Goal: Information Seeking & Learning: Learn about a topic

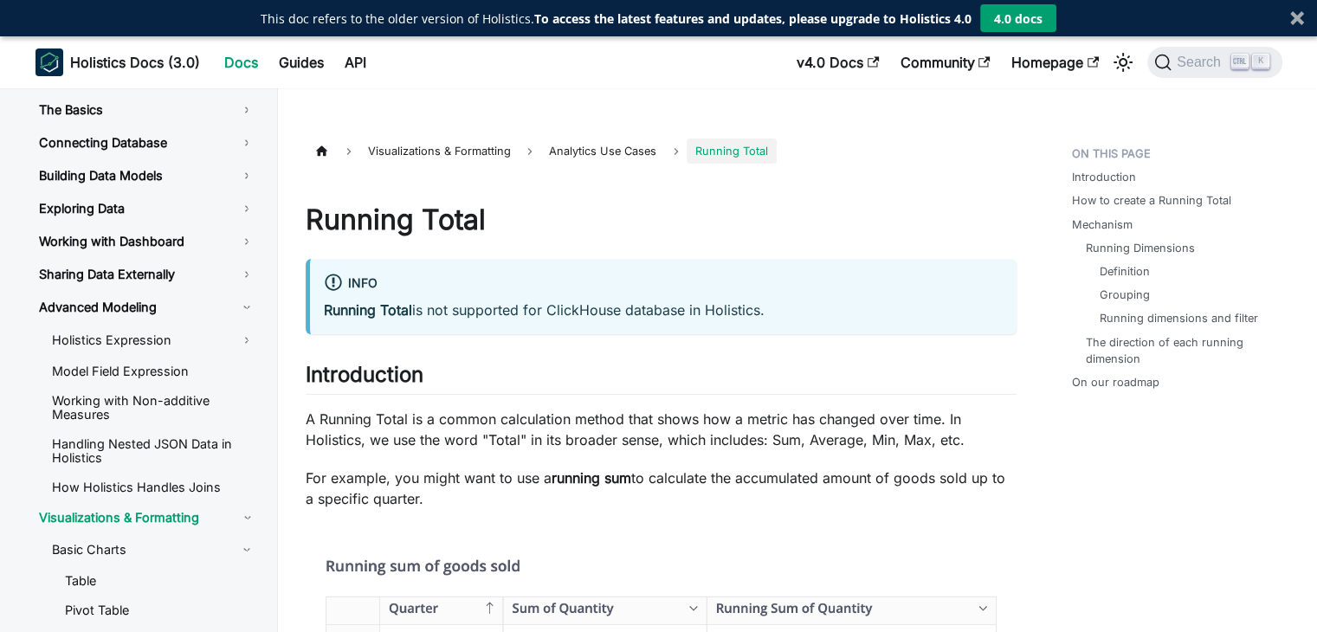
click at [639, 143] on span "Analytics Use Cases" at bounding box center [602, 151] width 125 height 25
click at [180, 143] on link "Connecting Database" at bounding box center [147, 142] width 244 height 29
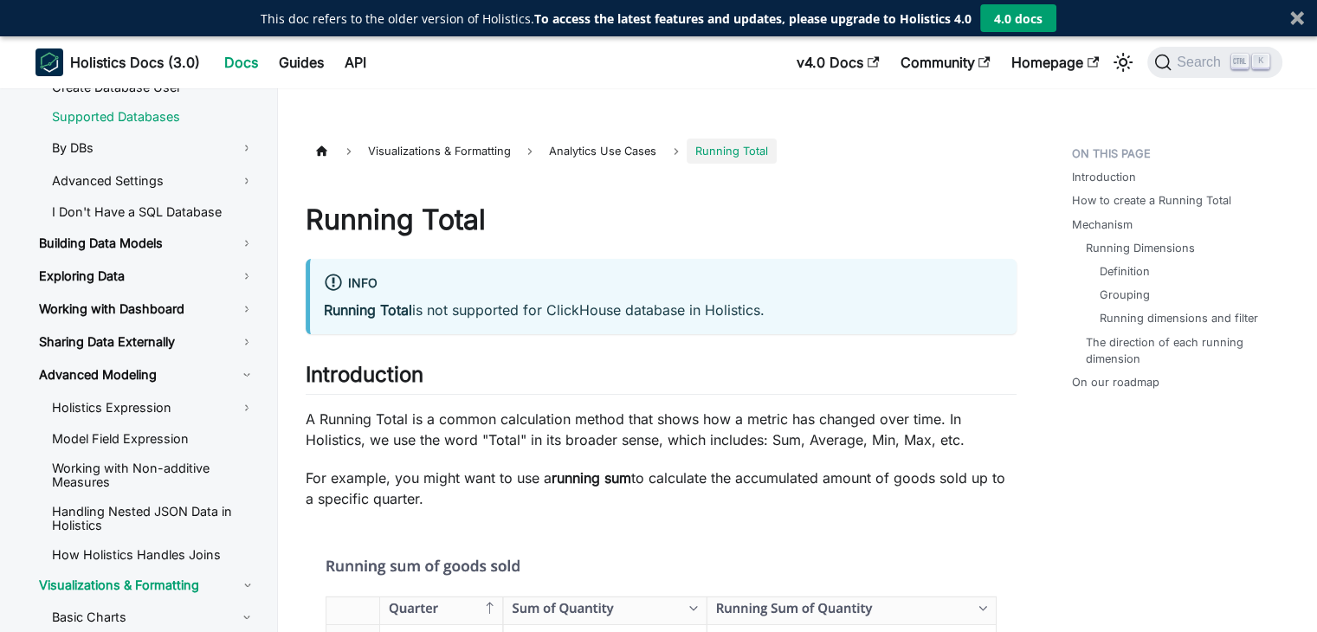
scroll to position [187, 0]
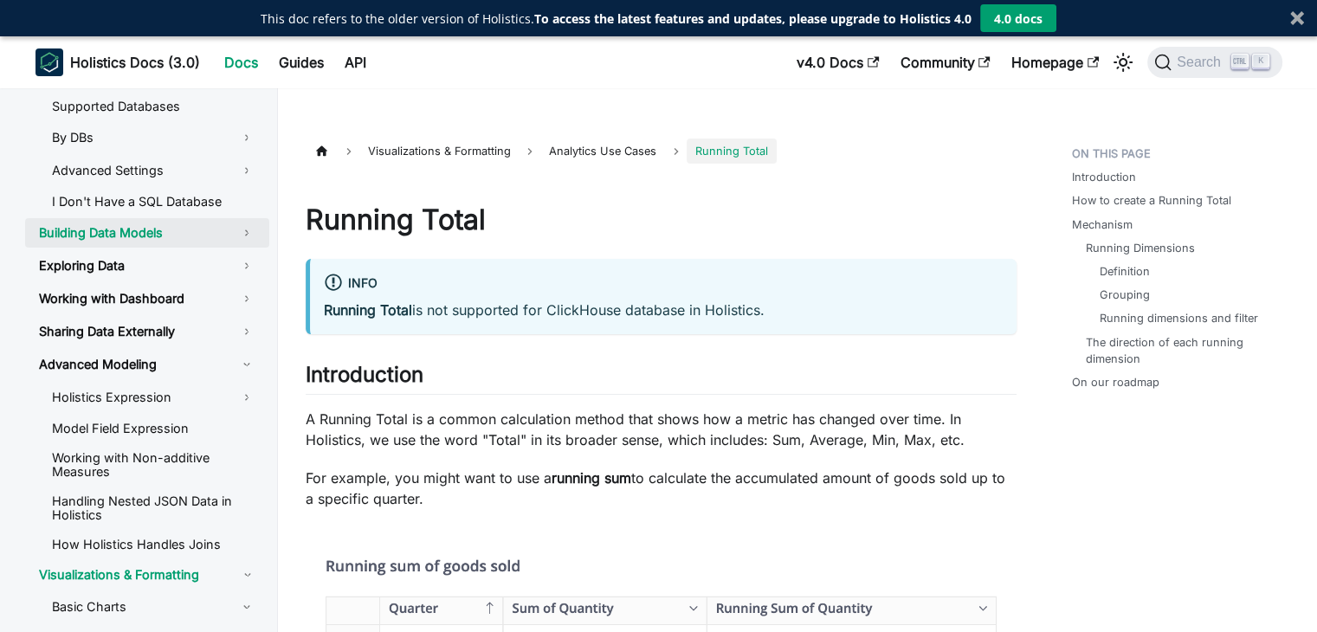
click at [183, 236] on link "Building Data Models" at bounding box center [147, 232] width 244 height 29
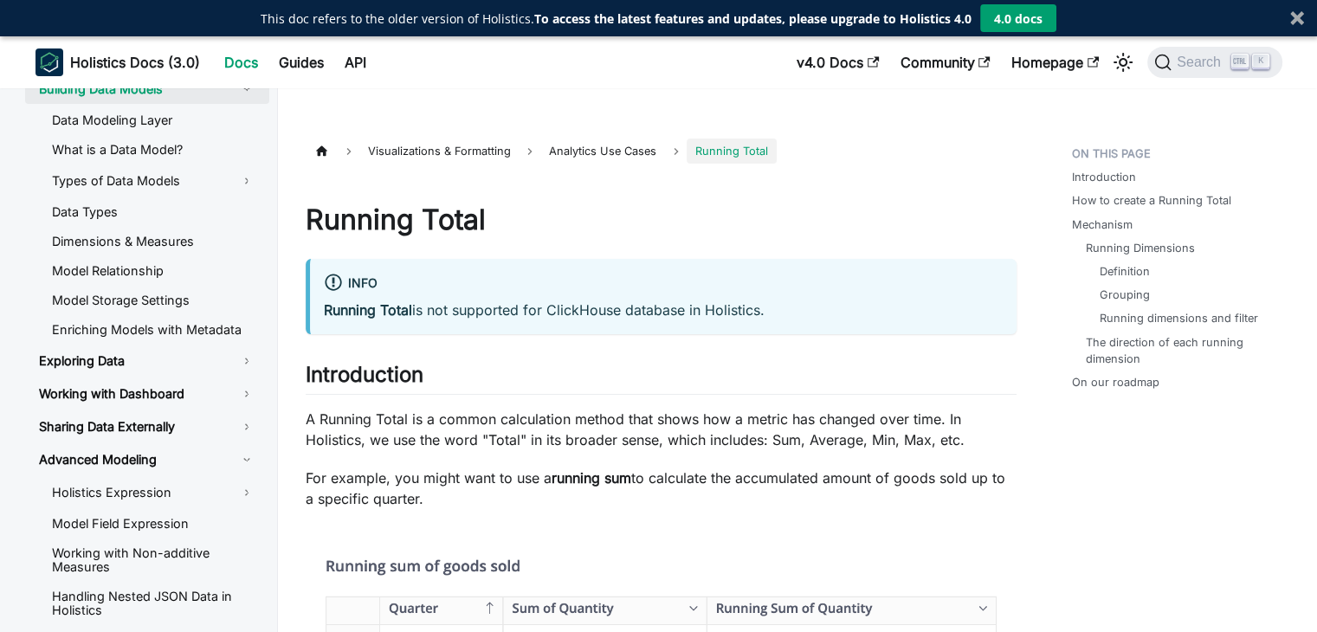
scroll to position [332, 0]
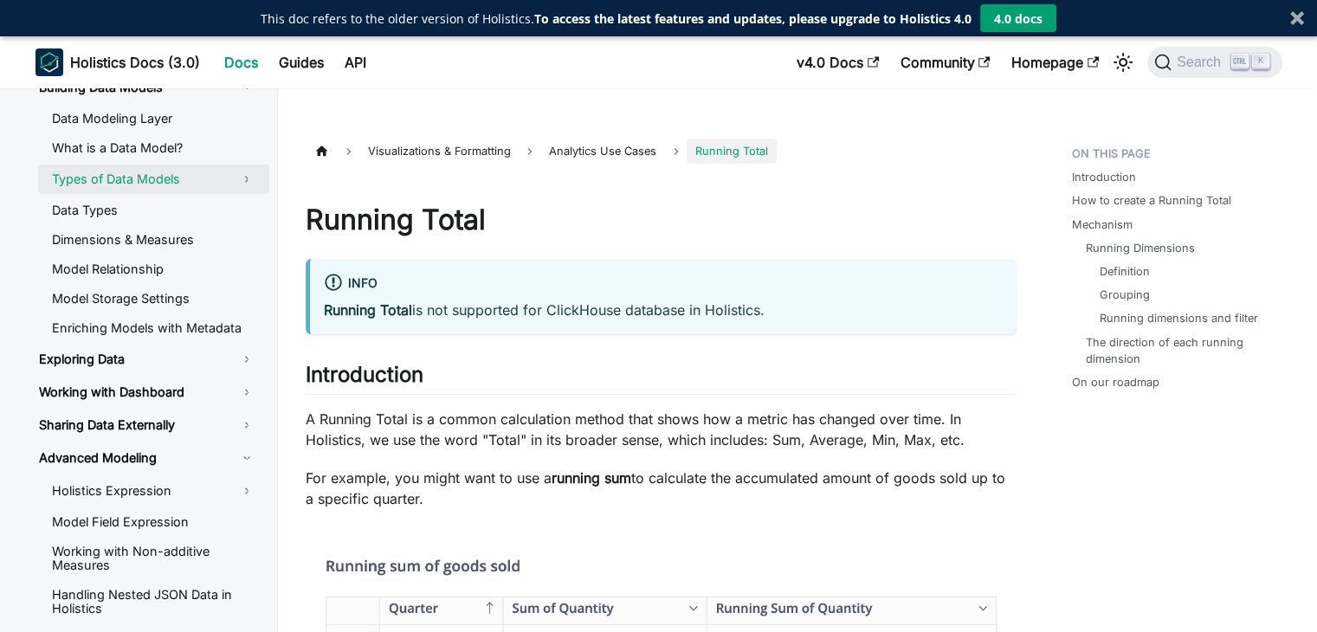
click at [198, 181] on link "Types of Data Models" at bounding box center [153, 179] width 231 height 29
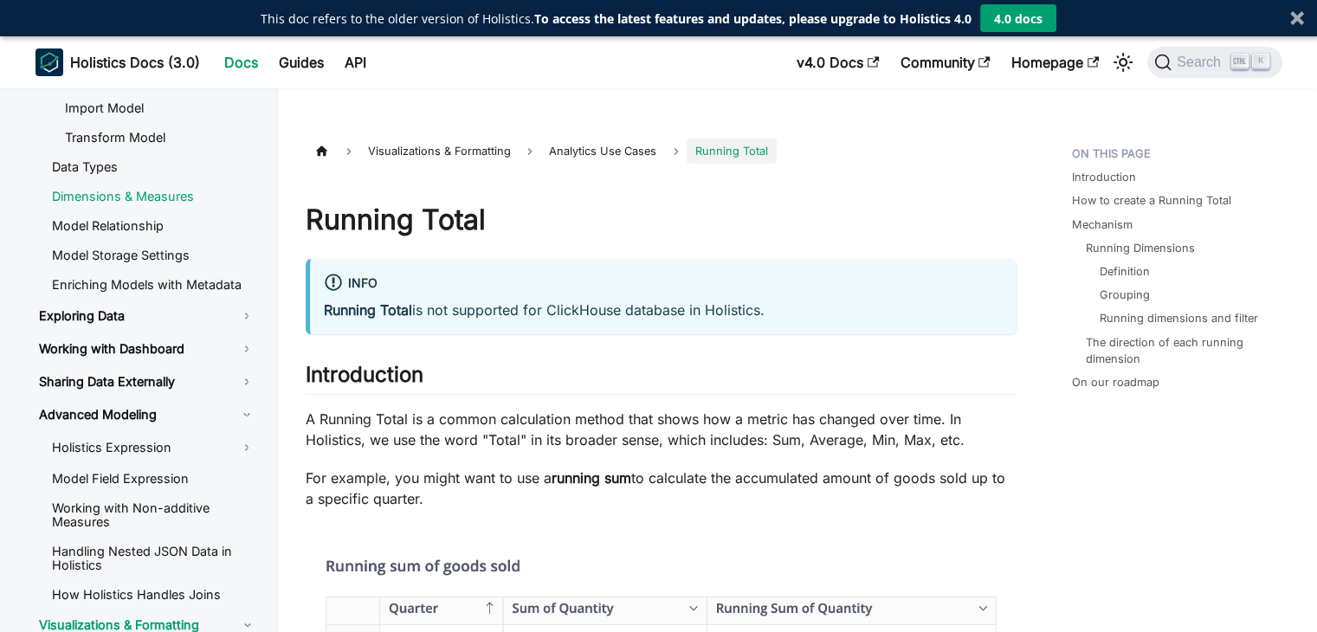
scroll to position [464, 0]
click at [201, 319] on link "Exploring Data" at bounding box center [147, 315] width 244 height 29
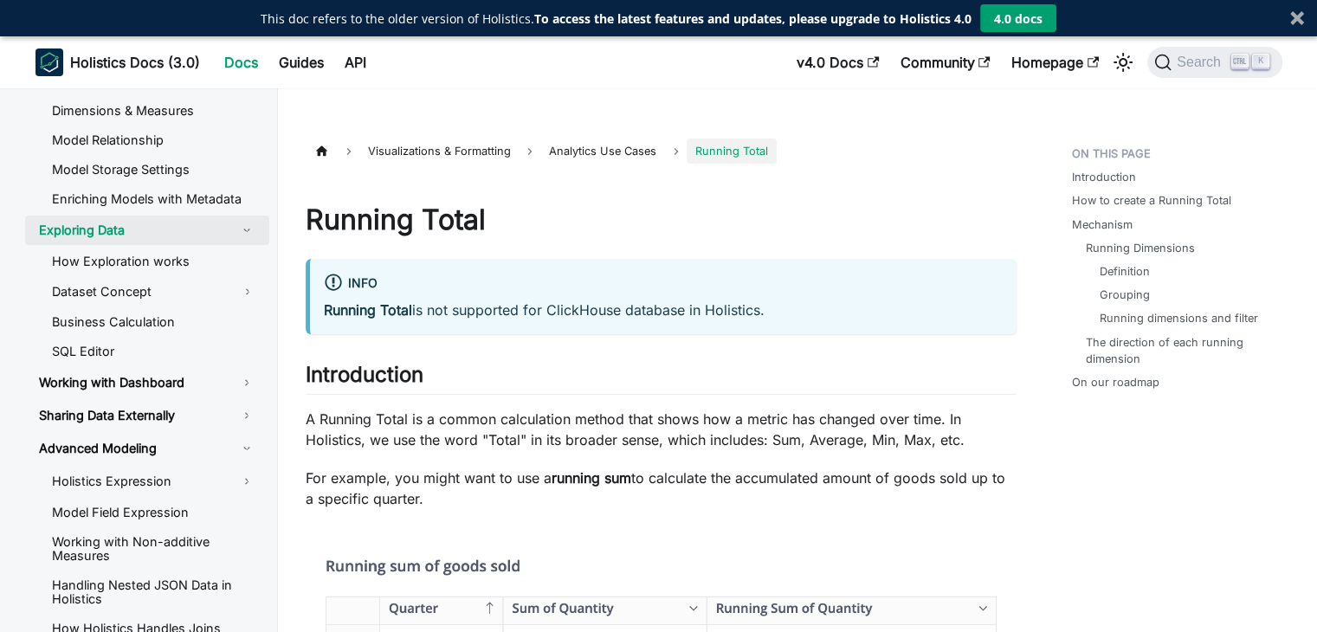
scroll to position [551, 0]
click at [213, 373] on link "Working with Dashboard" at bounding box center [147, 381] width 244 height 29
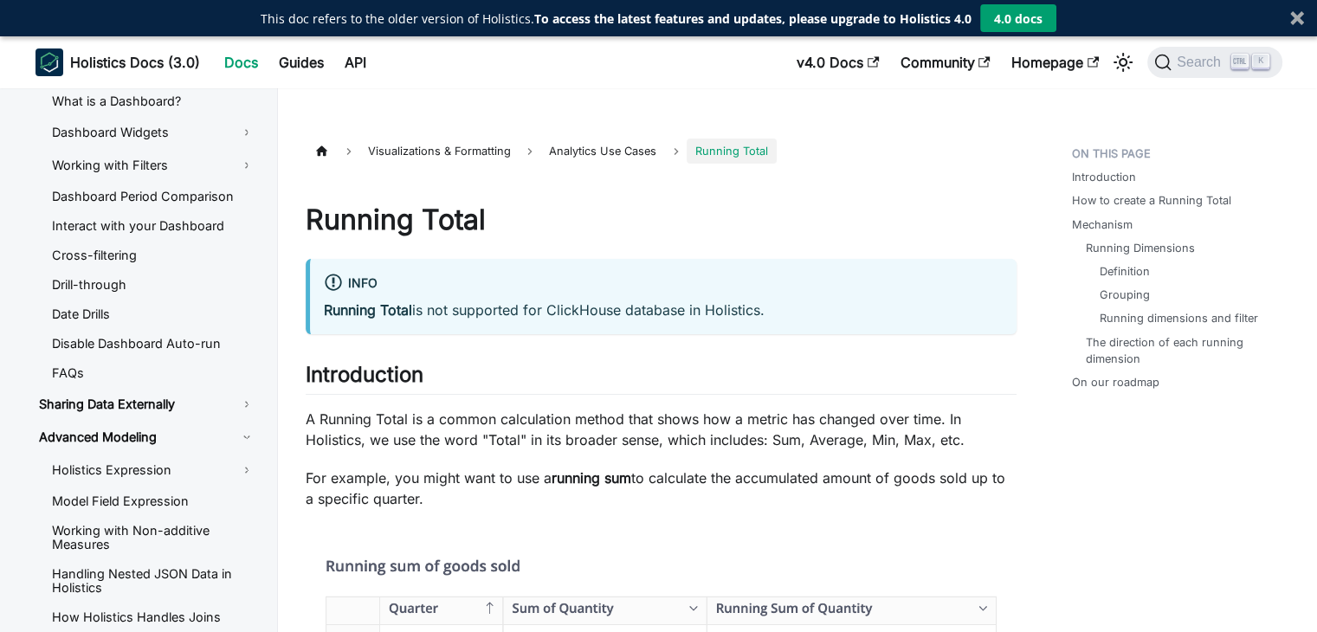
scroll to position [864, 0]
click at [214, 388] on link "Sharing Data Externally" at bounding box center [147, 402] width 244 height 29
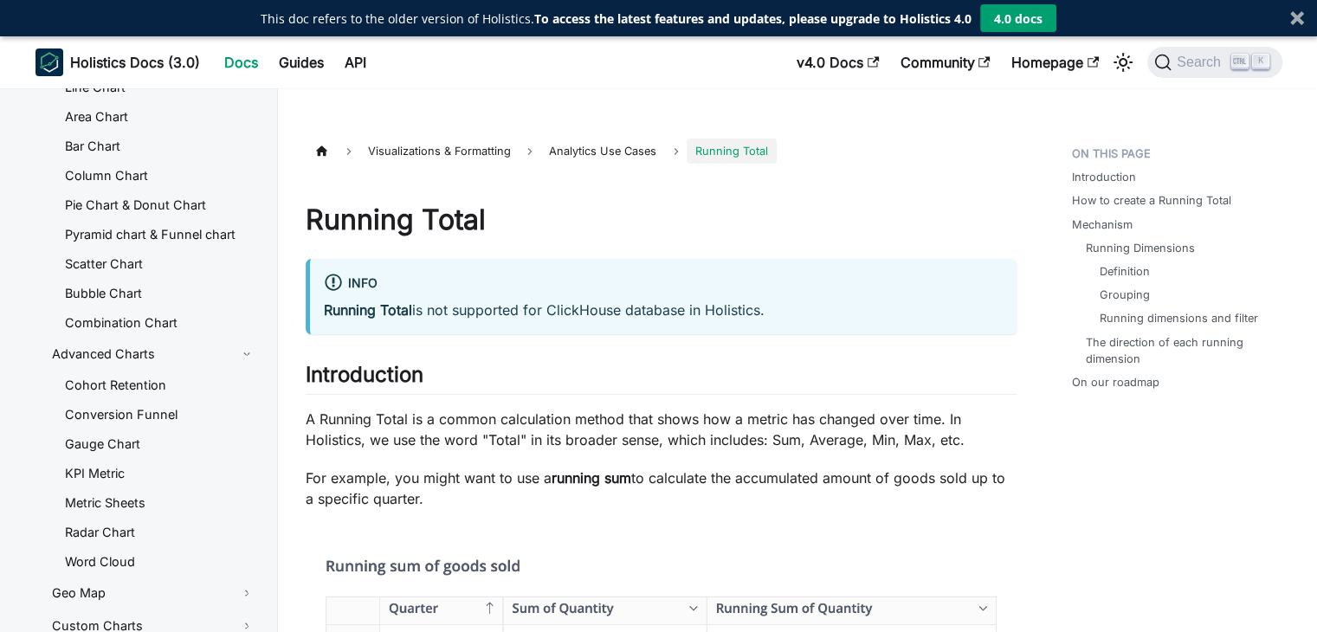
scroll to position [1694, 0]
click at [215, 351] on link "Advanced Charts" at bounding box center [153, 353] width 231 height 29
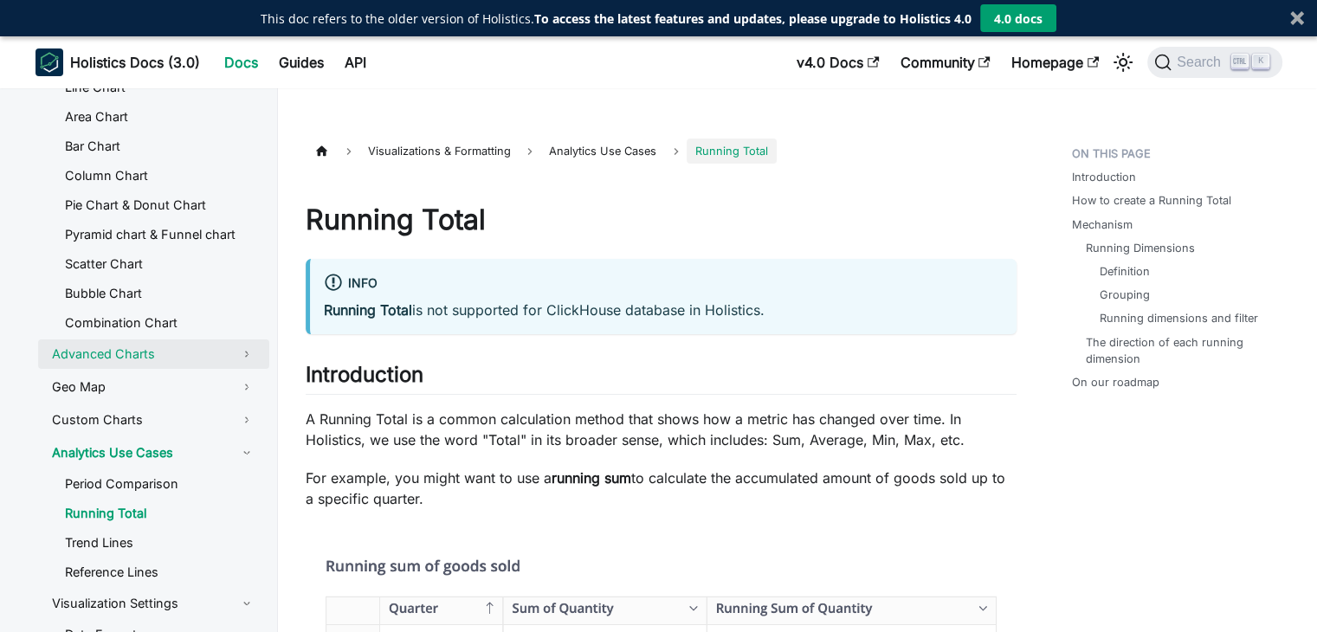
click at [216, 352] on link "Advanced Charts" at bounding box center [153, 353] width 231 height 29
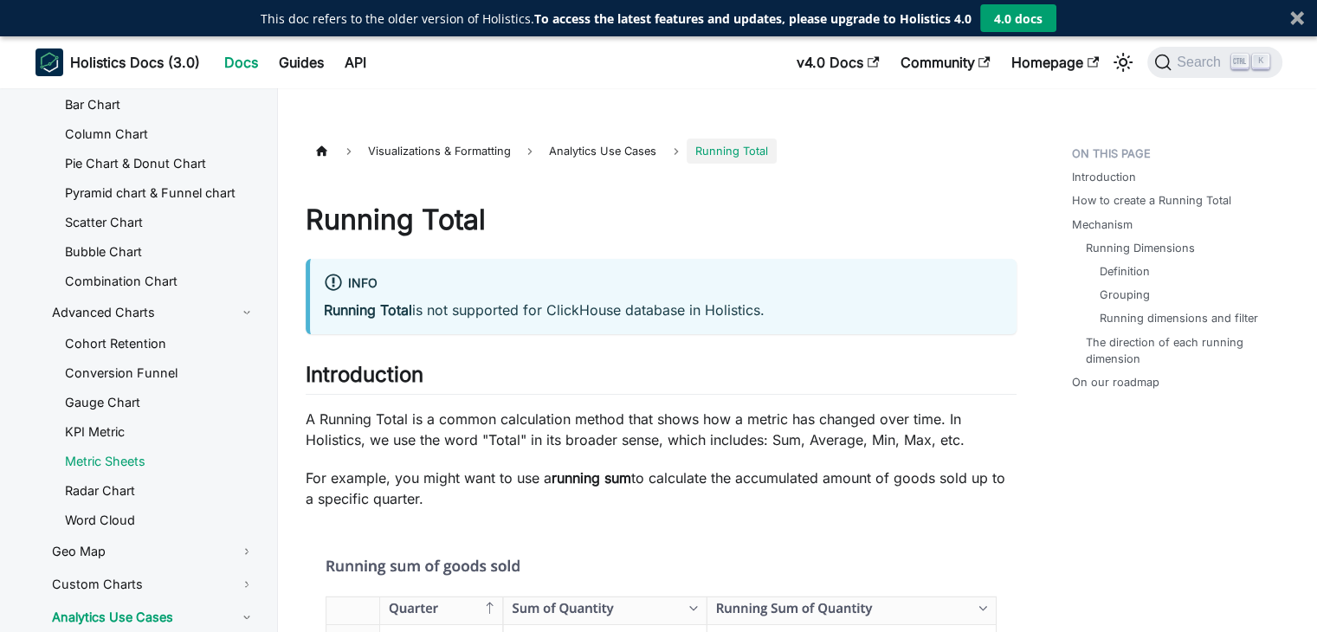
scroll to position [1737, 0]
click at [171, 548] on link "Geo Map" at bounding box center [153, 549] width 231 height 29
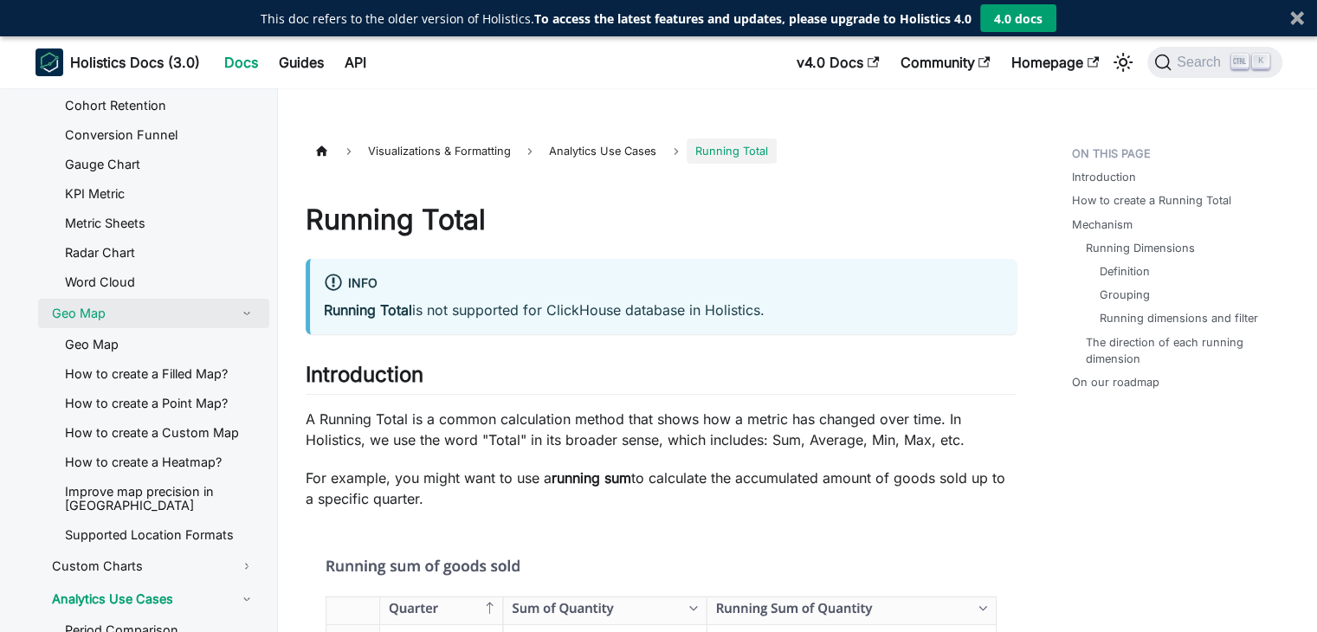
scroll to position [1994, 0]
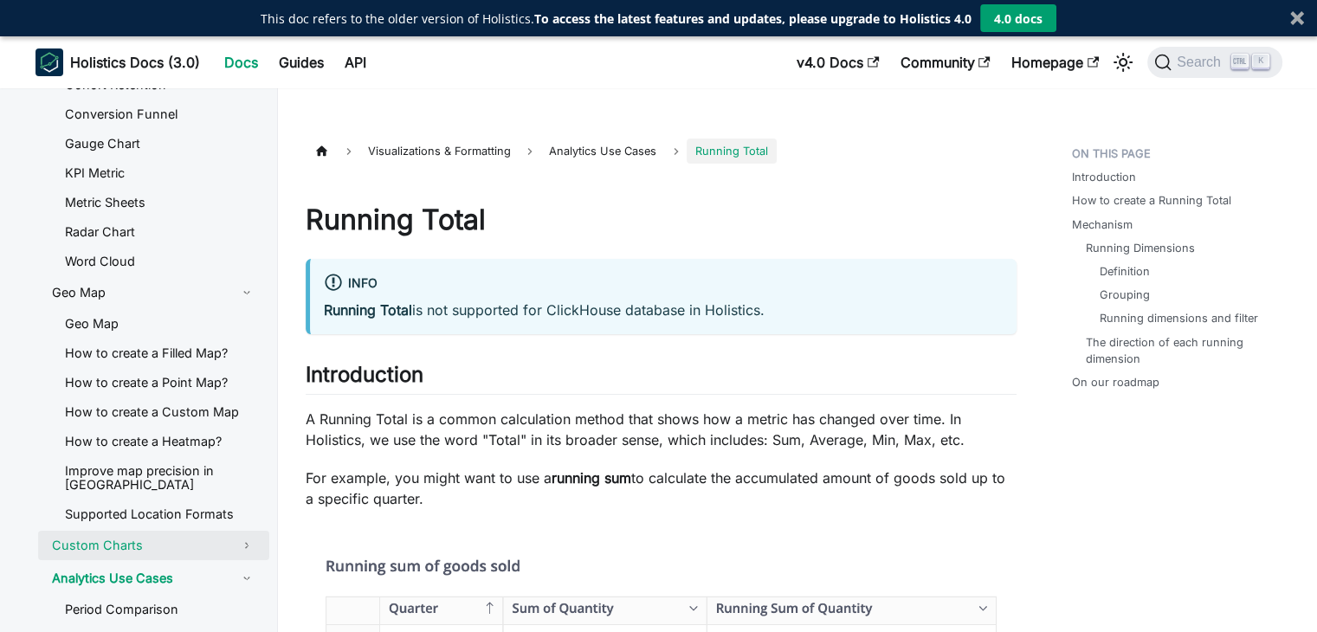
click at [181, 556] on link "Custom Charts" at bounding box center [153, 545] width 231 height 29
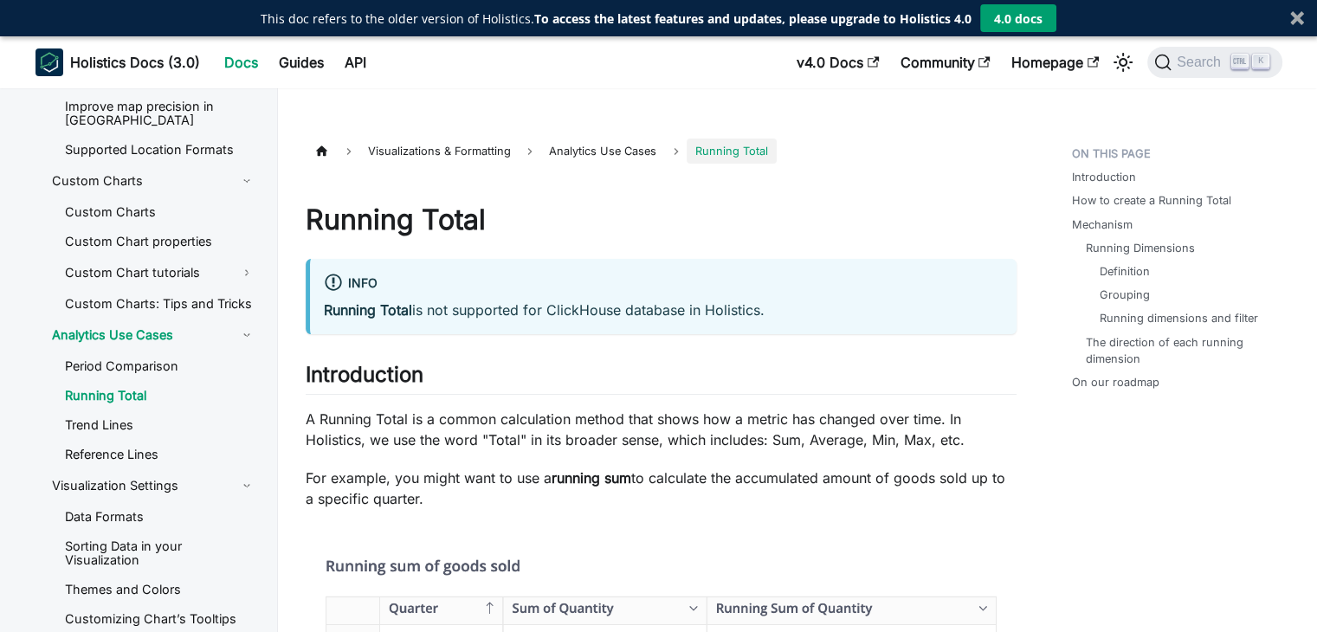
scroll to position [2360, 0]
click at [152, 398] on link "Running Total" at bounding box center [160, 394] width 218 height 26
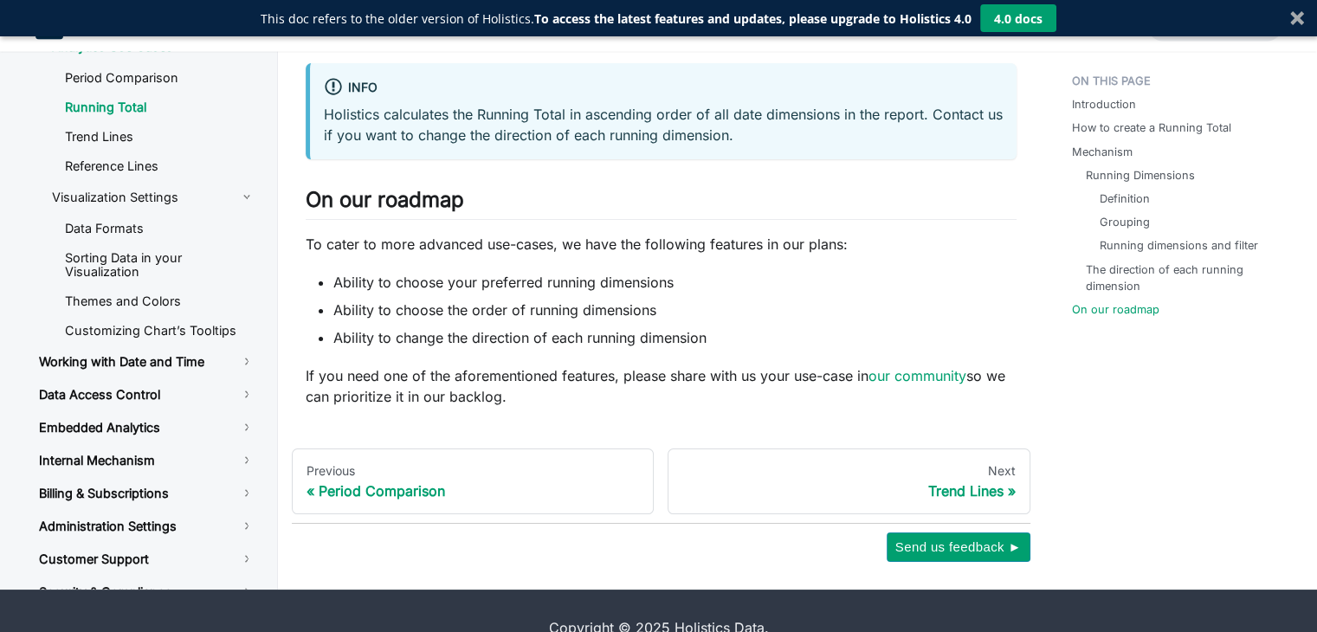
scroll to position [3962, 0]
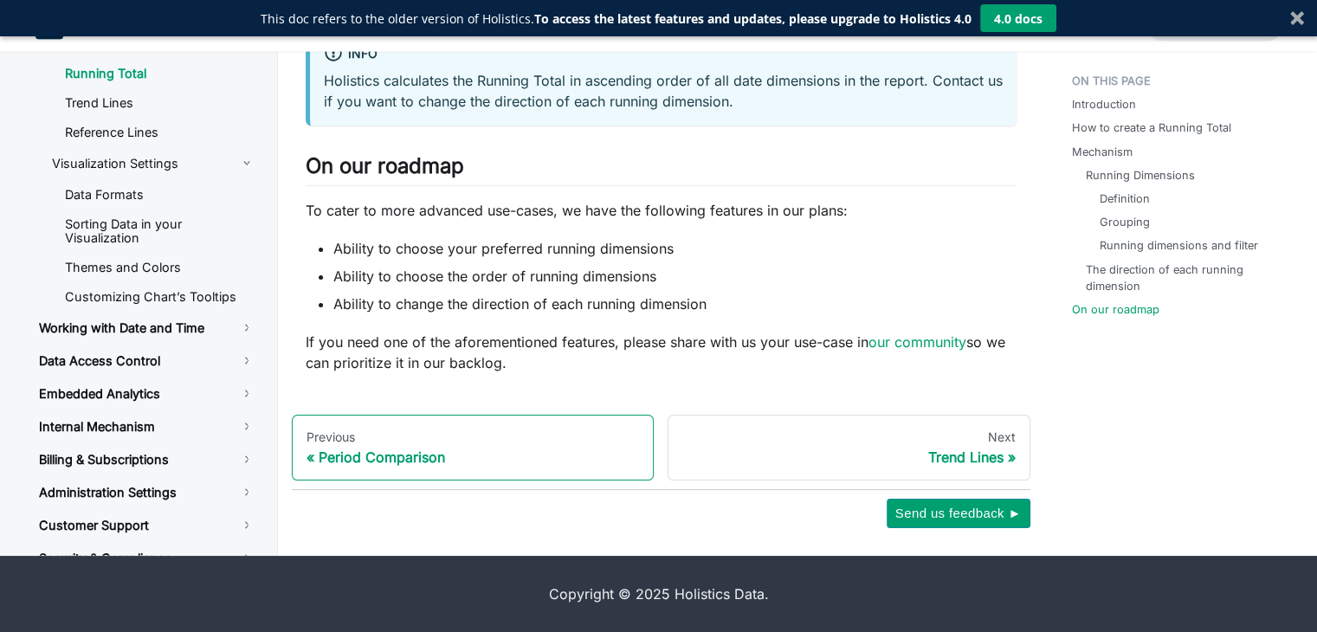
click at [519, 442] on div "Previous" at bounding box center [472, 437] width 333 height 16
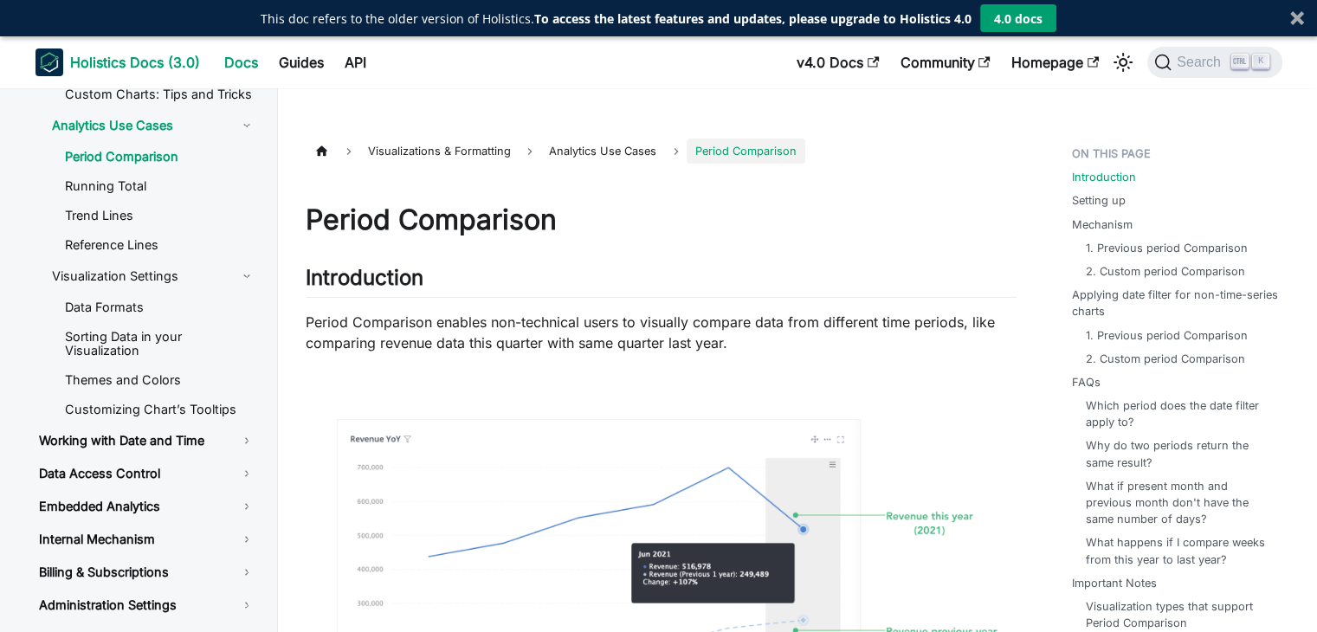
click at [161, 60] on b "Holistics Docs (3.0)" at bounding box center [135, 62] width 130 height 21
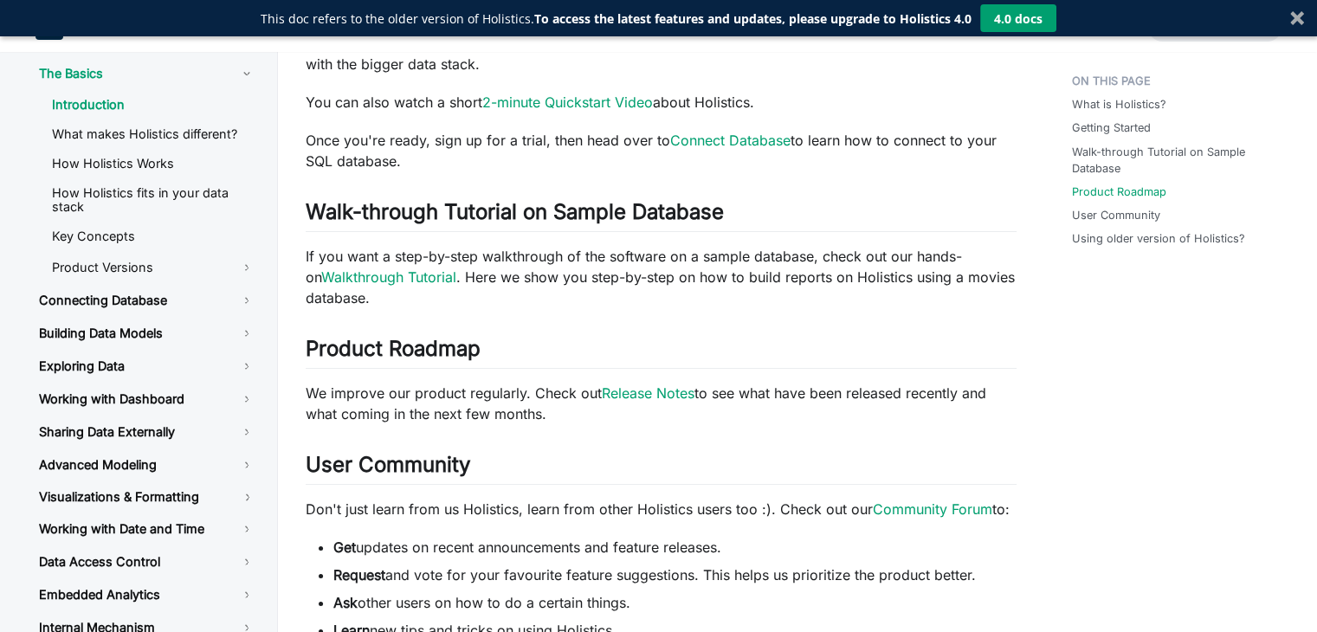
scroll to position [901, 0]
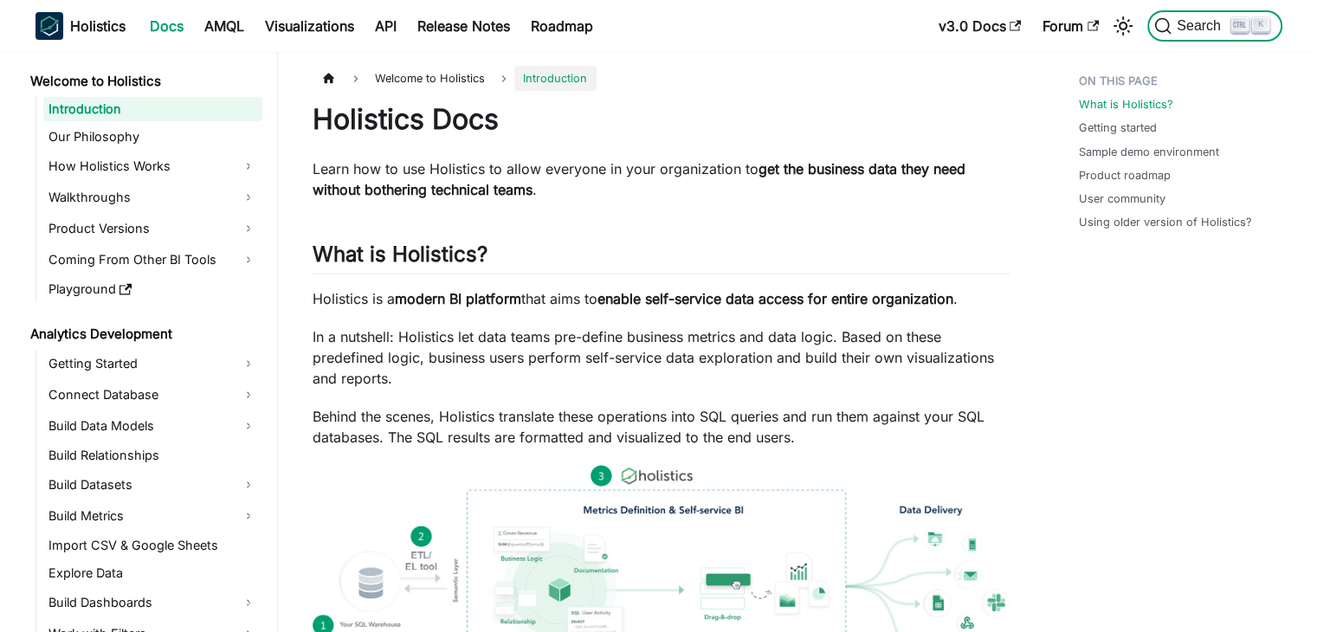
click at [1197, 28] on span "Search" at bounding box center [1201, 26] width 60 height 16
click at [1013, 24] on icon "Main" at bounding box center [1016, 26] width 12 height 12
click at [1184, 29] on span "Search" at bounding box center [1201, 26] width 60 height 16
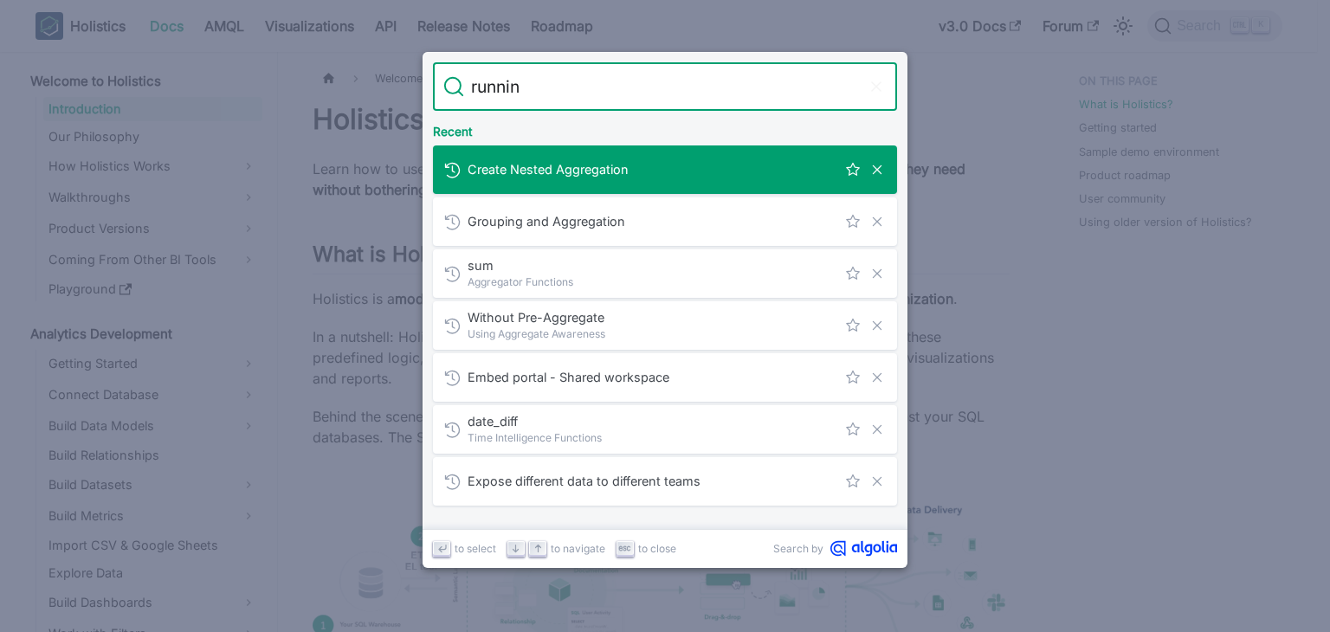
type input "running"
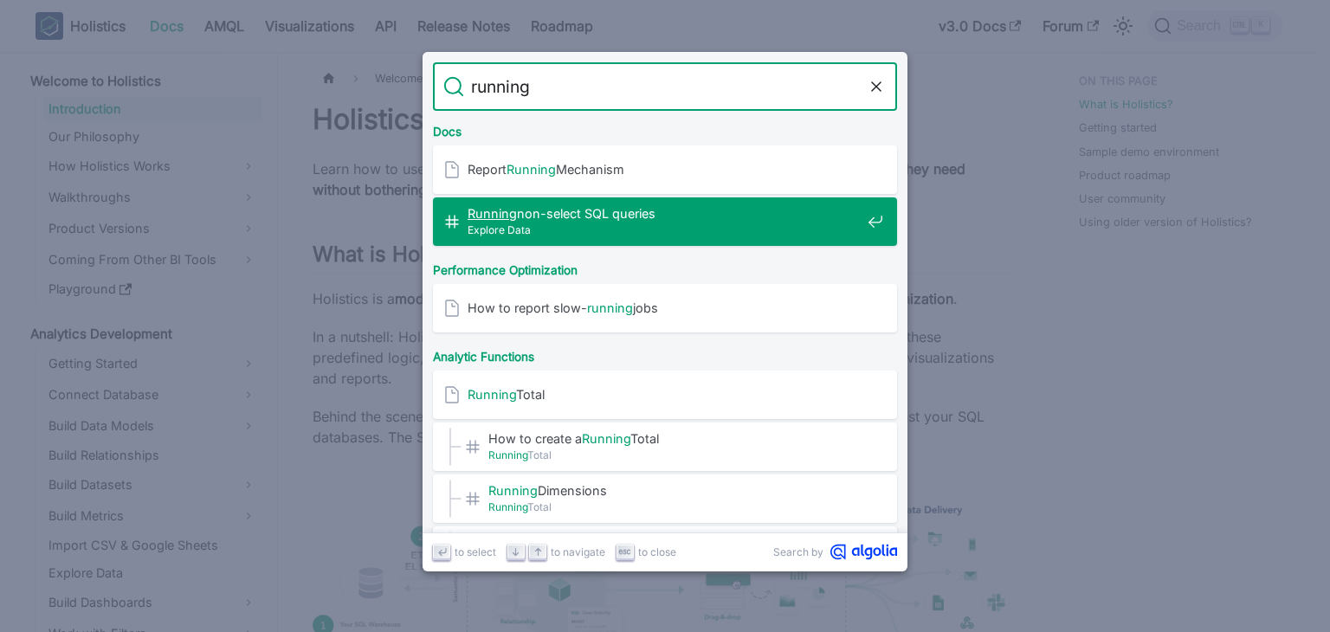
click at [687, 219] on span "Running non-select SQL queries​" at bounding box center [664, 213] width 393 height 16
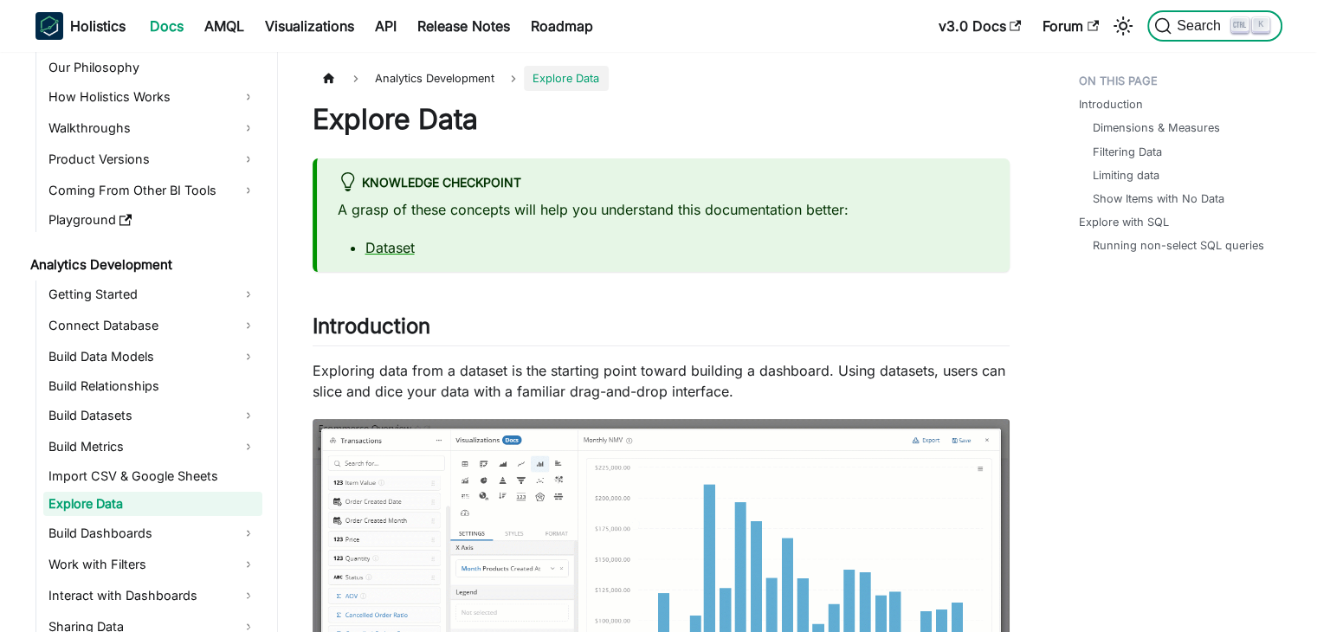
click at [1167, 24] on icon "Search (Ctrl+K)" at bounding box center [1163, 26] width 15 height 15
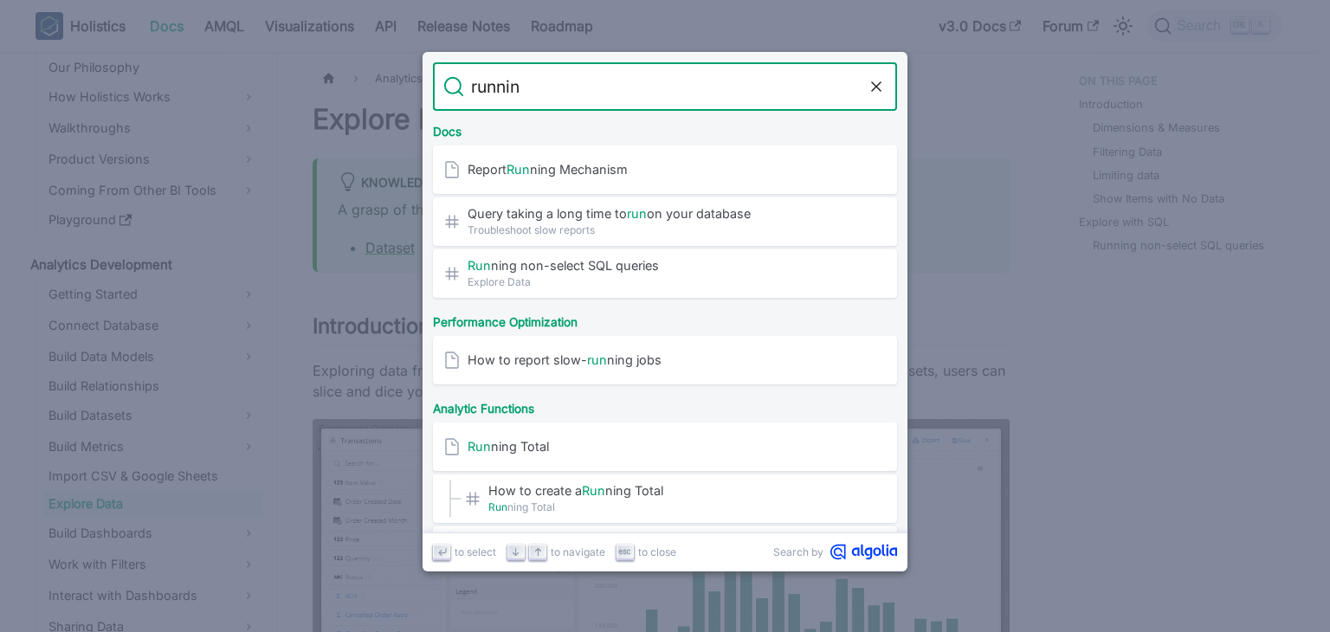
type input "running"
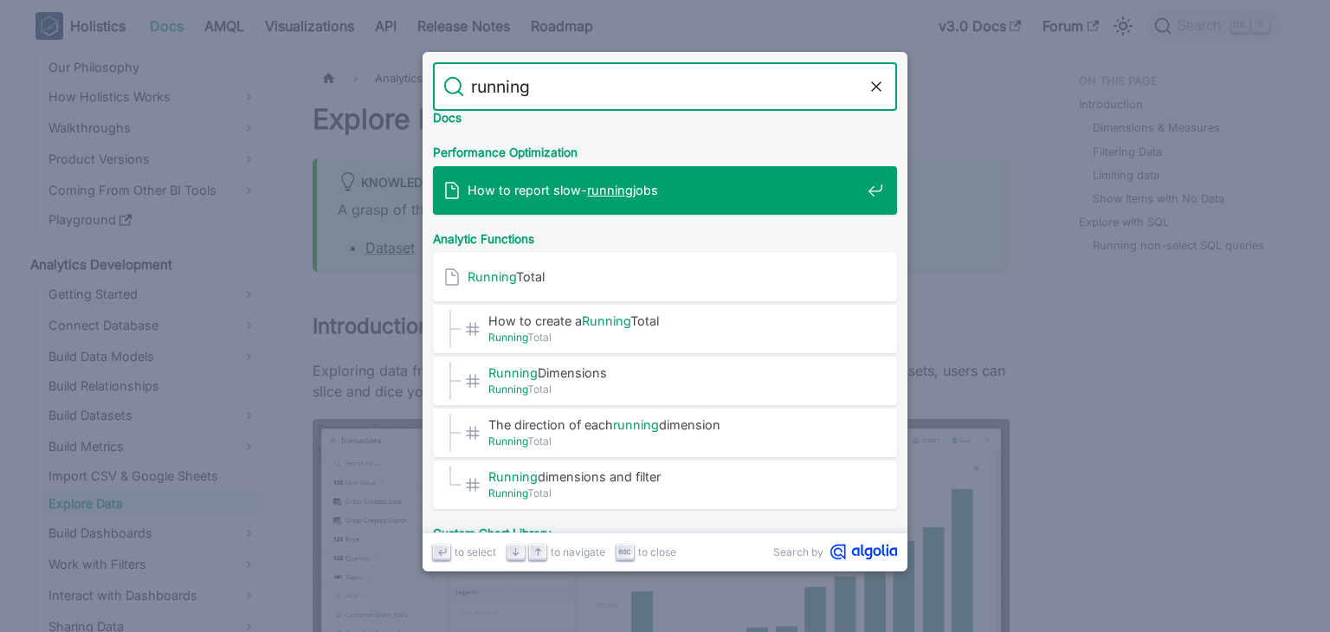
scroll to position [130, 0]
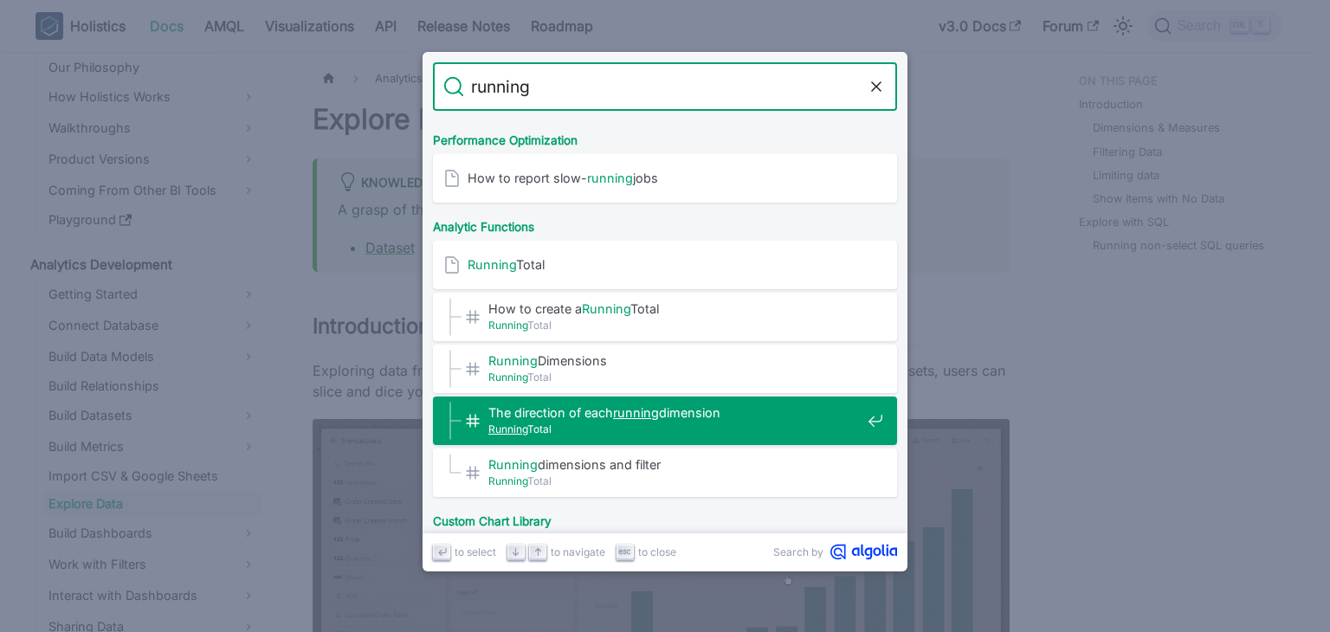
click at [604, 425] on span "Running Total" at bounding box center [674, 429] width 372 height 16
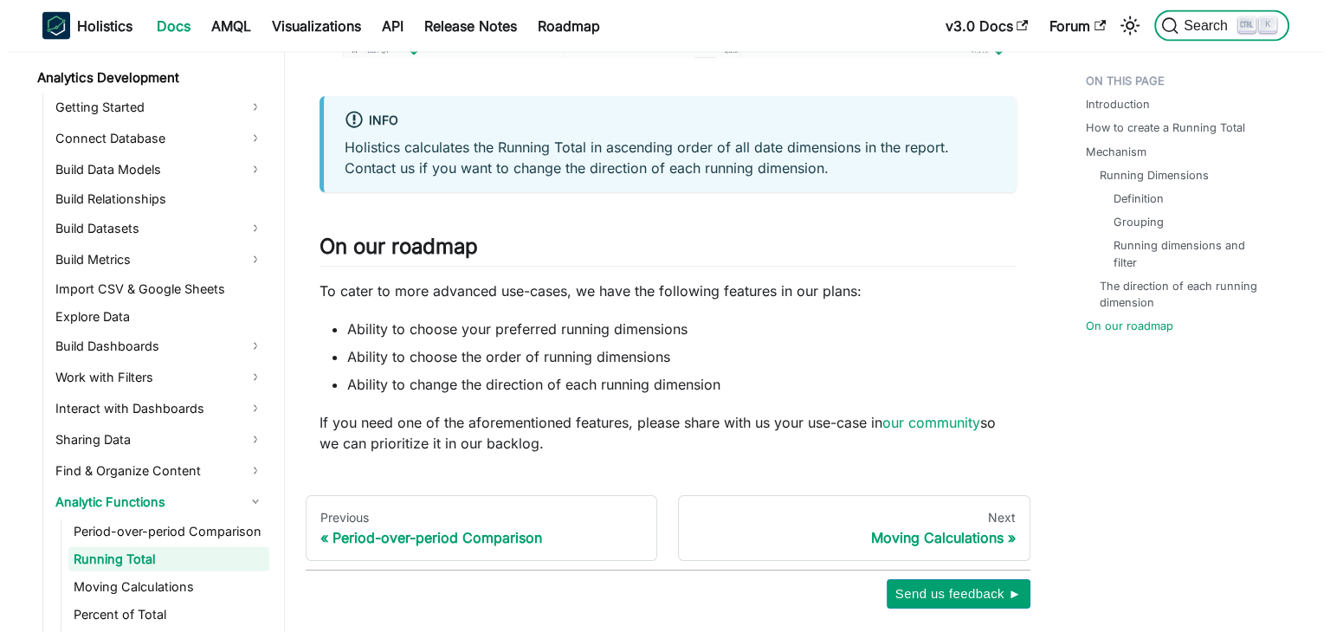
scroll to position [3913, 0]
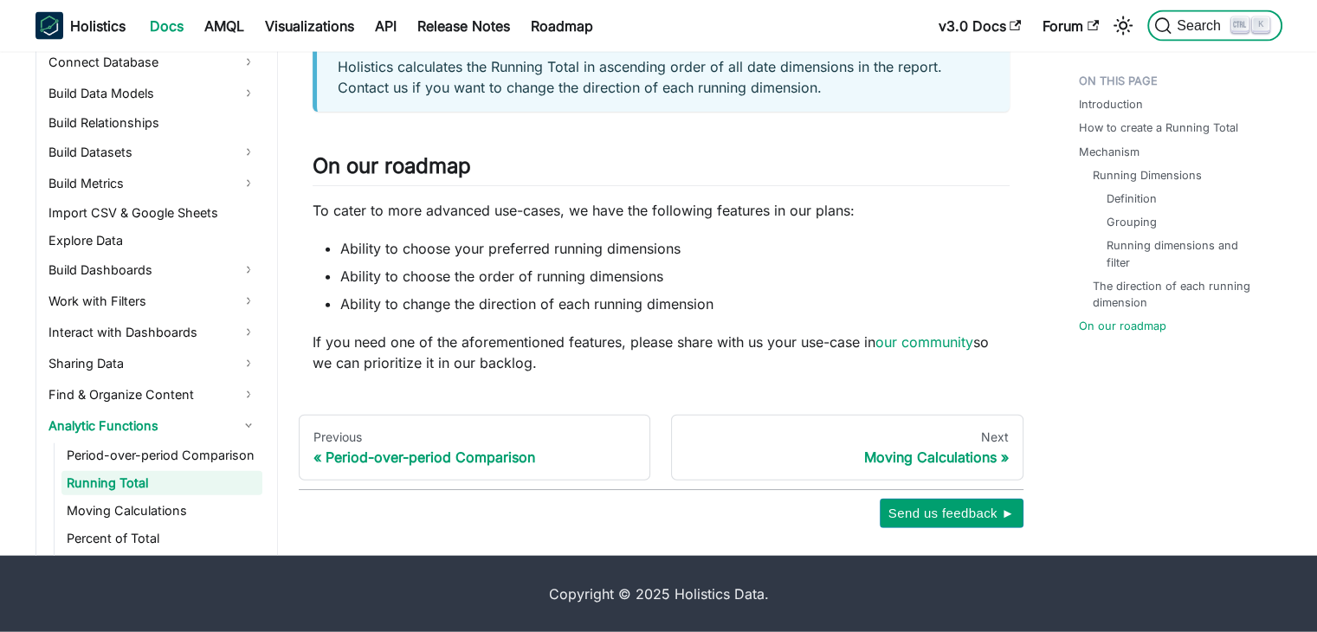
click at [1178, 29] on span "Search" at bounding box center [1201, 26] width 60 height 16
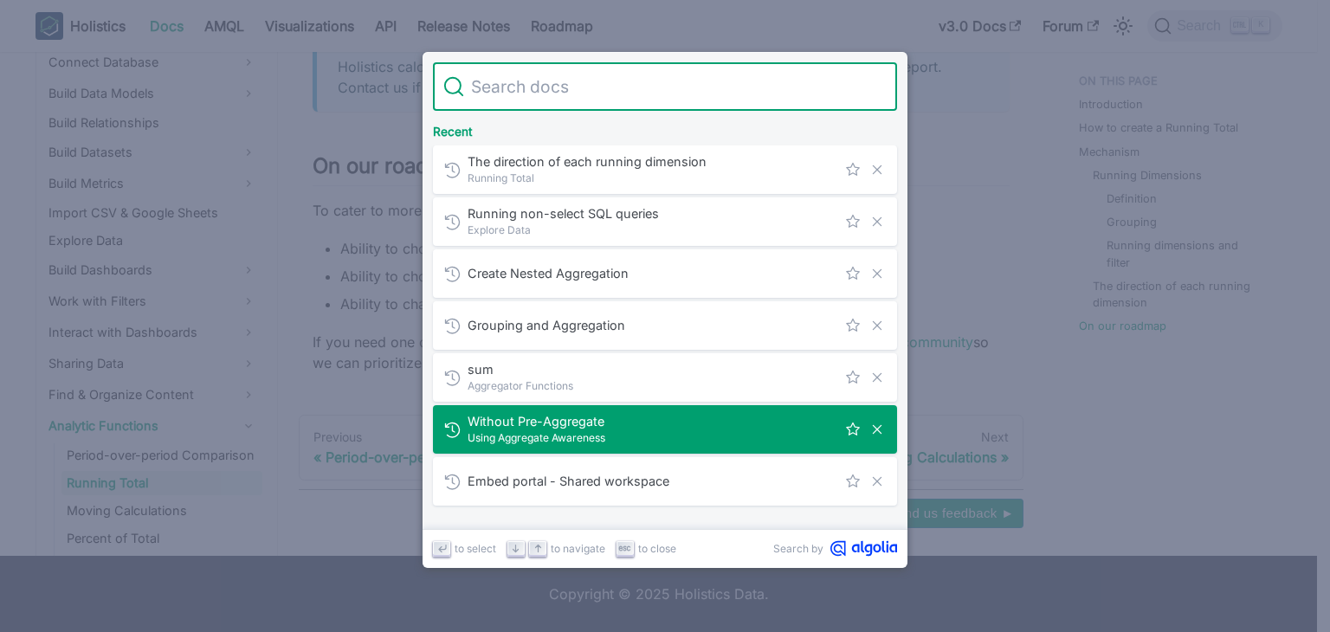
click at [680, 420] on span "Without Pre-Aggregate​" at bounding box center [652, 421] width 369 height 16
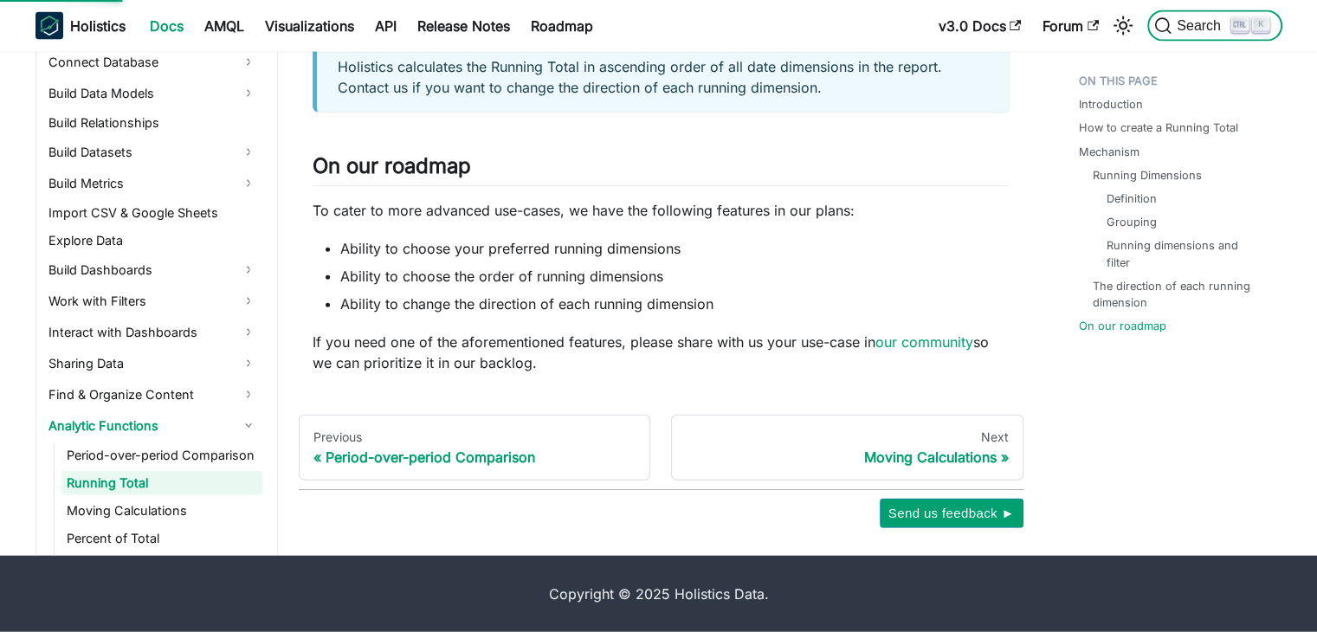
click at [1171, 29] on icon "Search (Ctrl+K)" at bounding box center [1162, 25] width 17 height 17
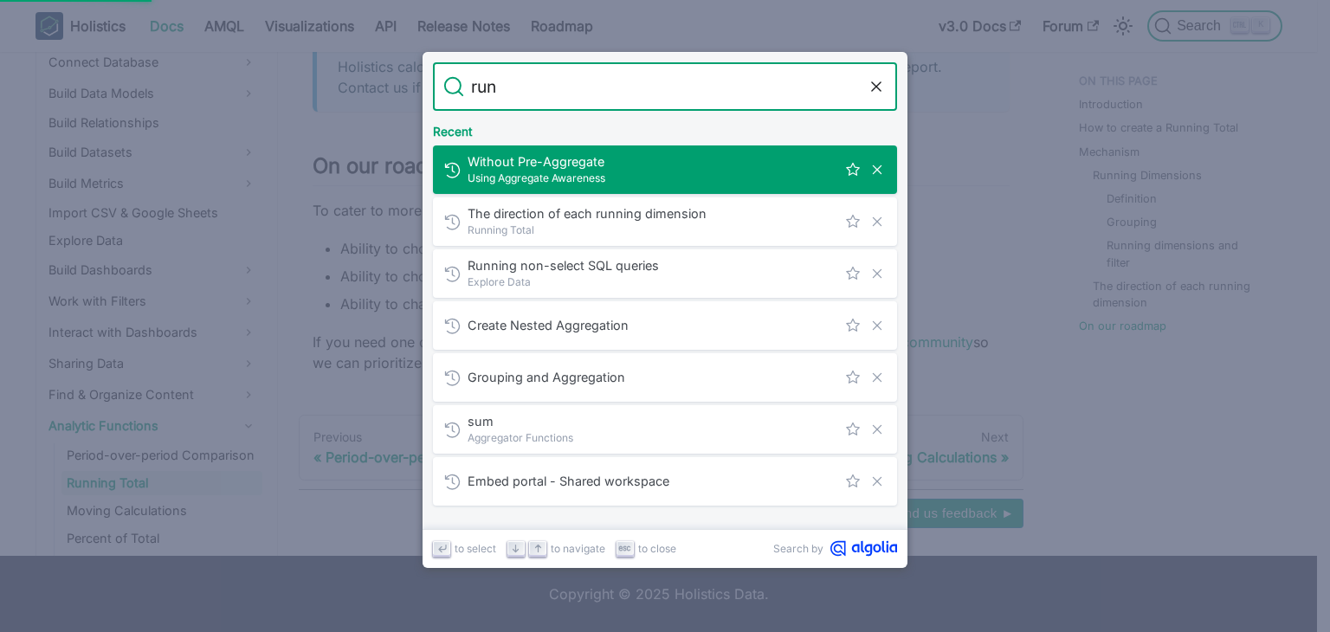
type input "runn"
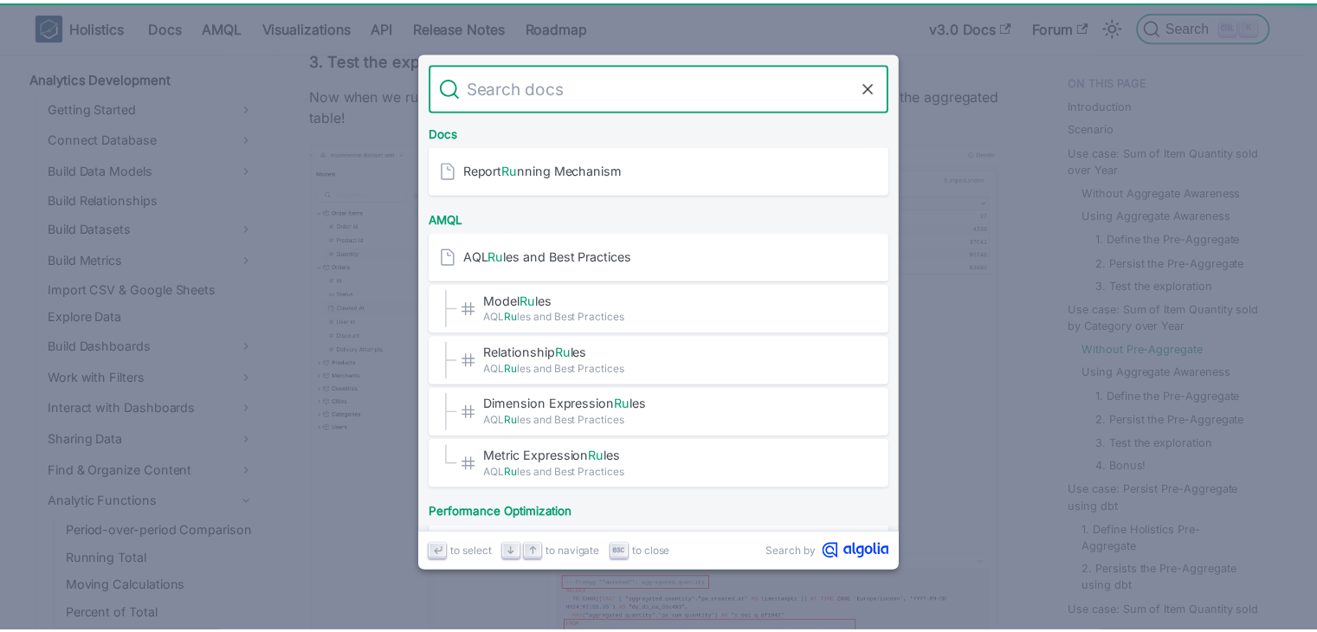
scroll to position [4934, 0]
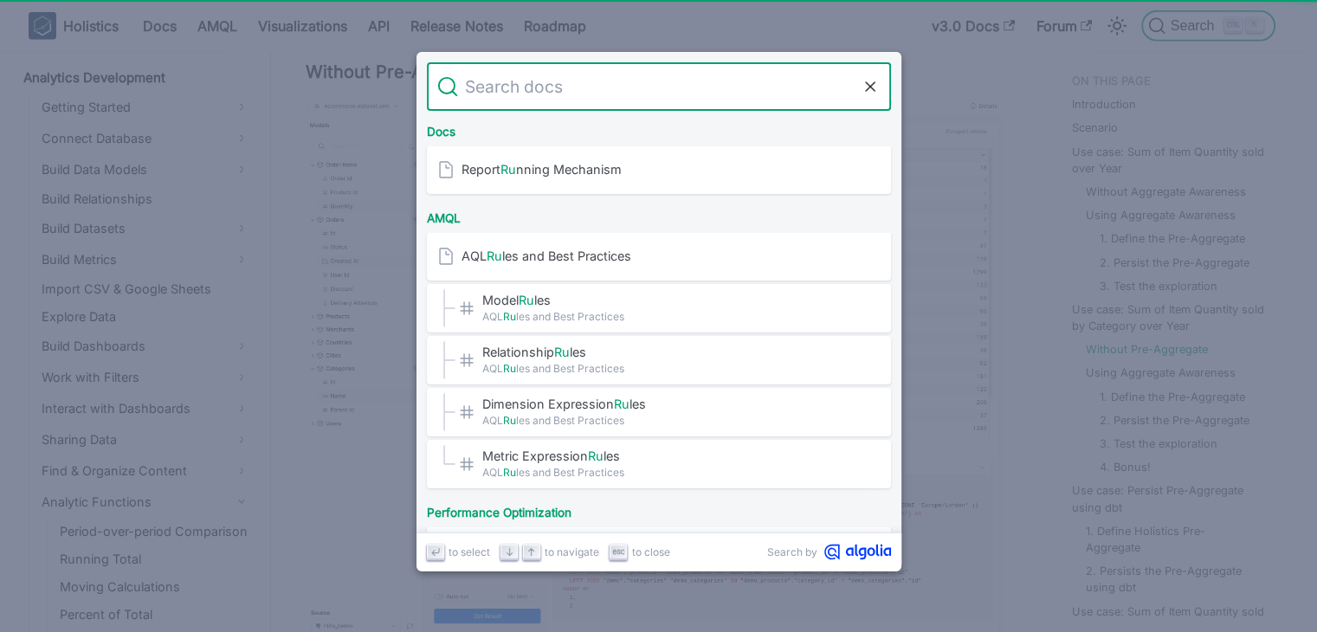
type input "i"
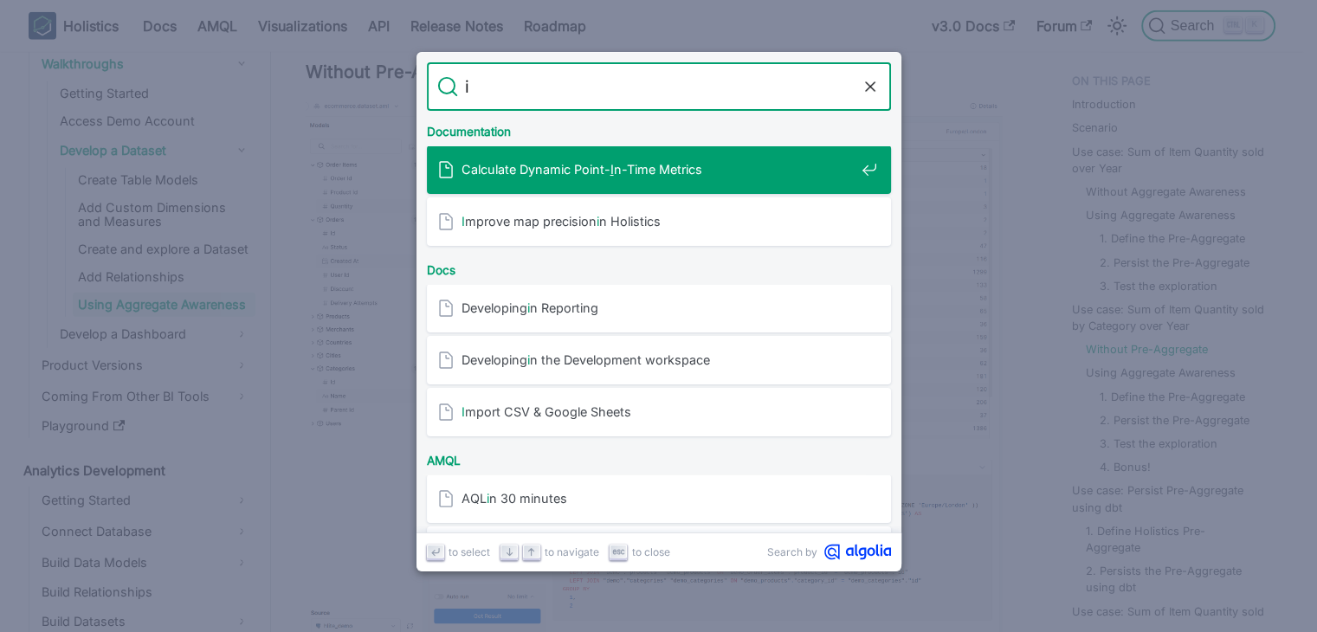
scroll to position [132, 0]
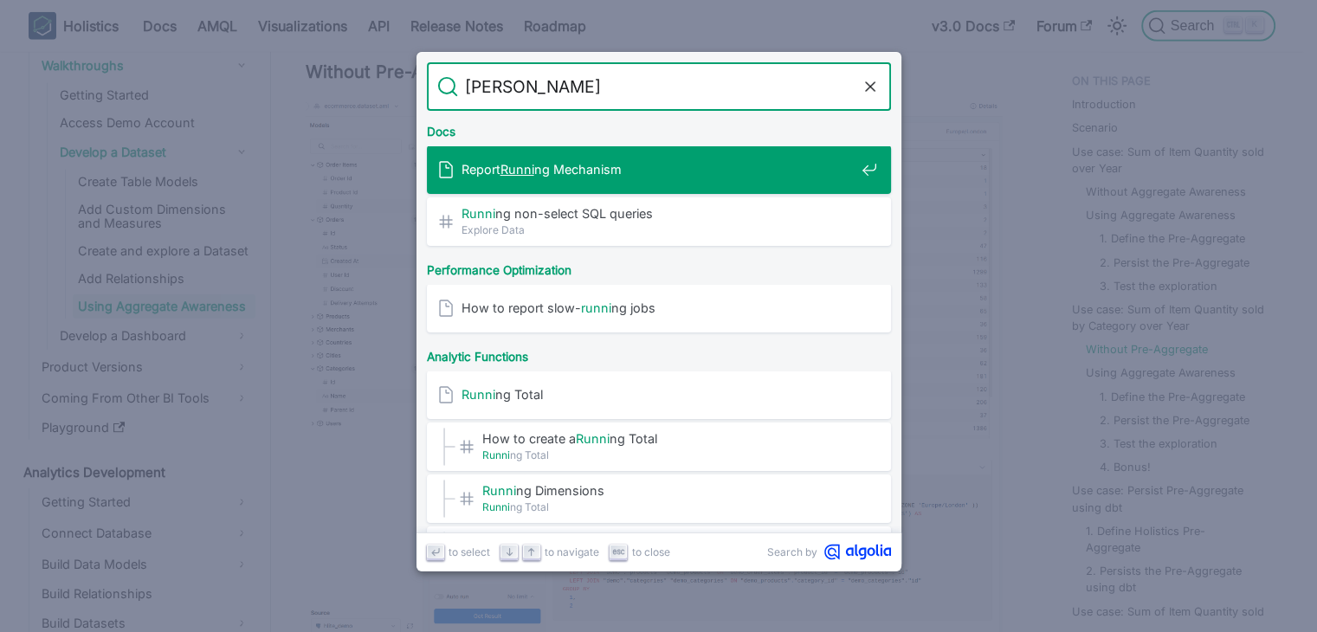
type input "runnun"
